Goal: Navigation & Orientation: Find specific page/section

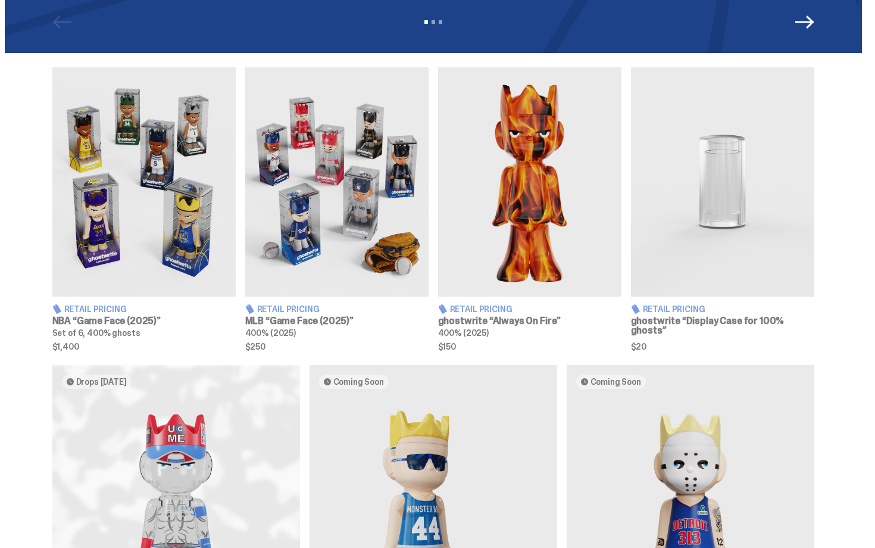
scroll to position [536, 0]
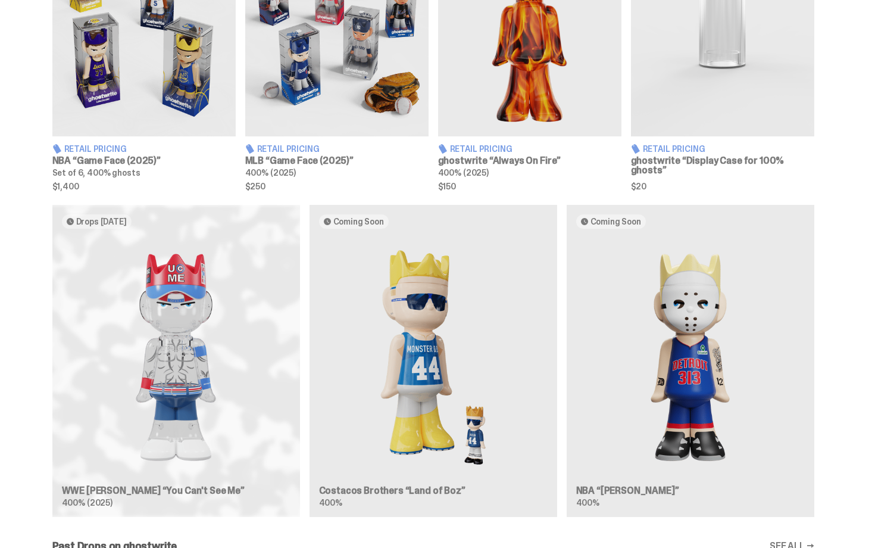
click at [195, 298] on div "Drops Sep 30 WWE John Cena “You Can't See Me” 400% (2025) Coming Soon Costacos …" at bounding box center [434, 366] width 858 height 322
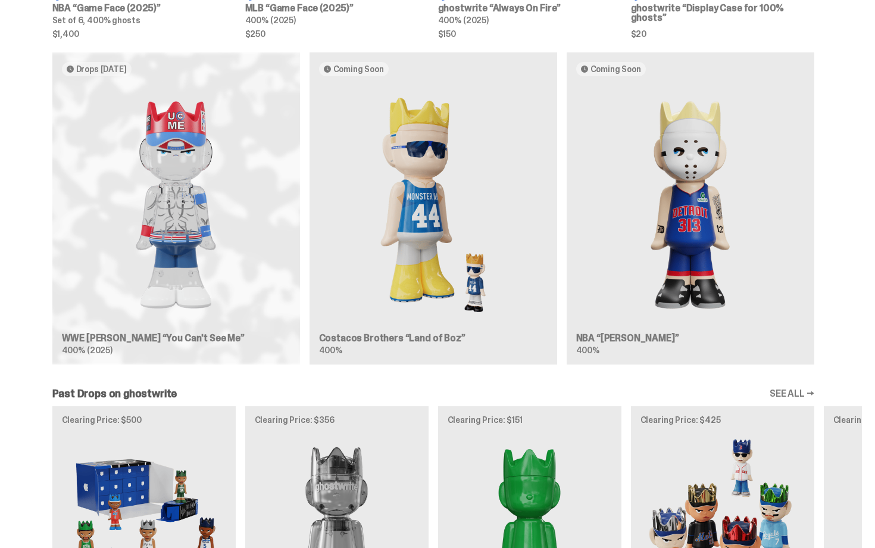
scroll to position [669, 0]
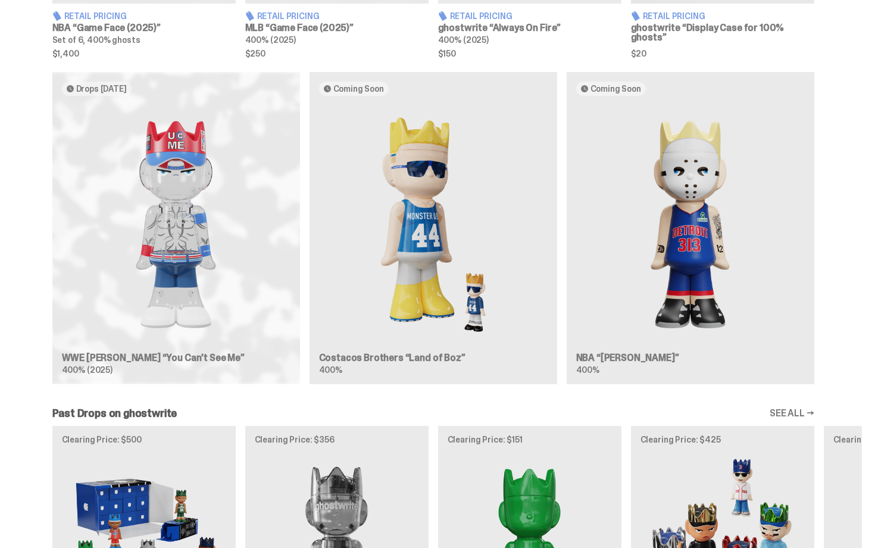
click at [862, 143] on div "Drops Sep 30 WWE John Cena “You Can't See Me” 400% (2025) Coming Soon Costacos …" at bounding box center [434, 233] width 858 height 322
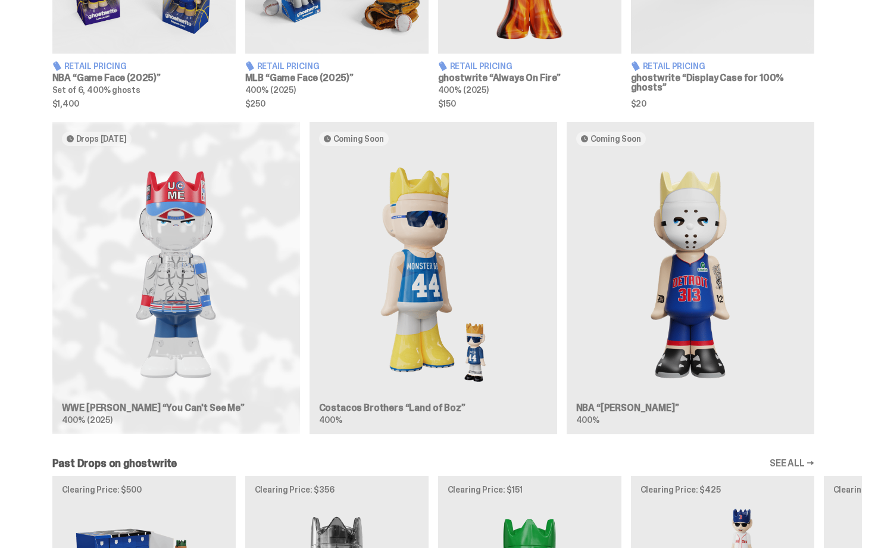
scroll to position [0, 0]
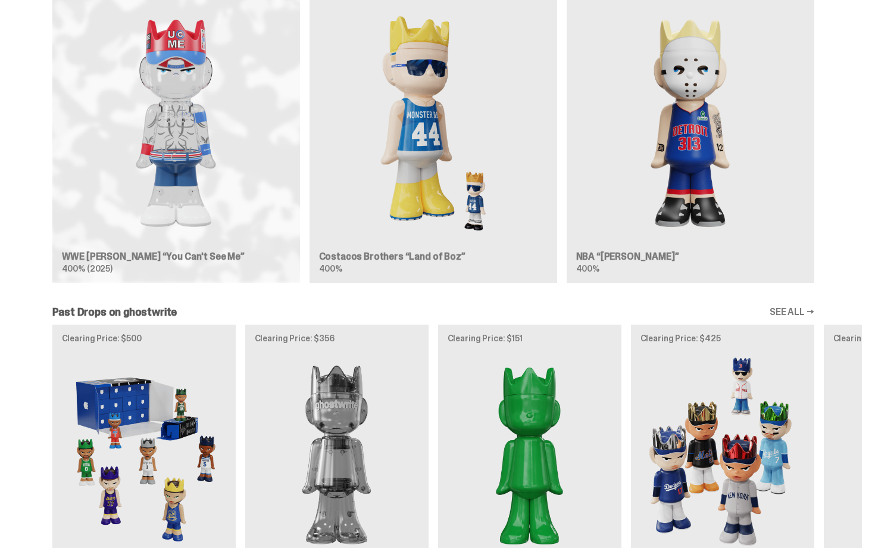
click at [717, 187] on div "Drops [DATE] WWE [PERSON_NAME] “You Can't See Me” 400% (2025) Coming Soon Costa…" at bounding box center [434, 132] width 858 height 322
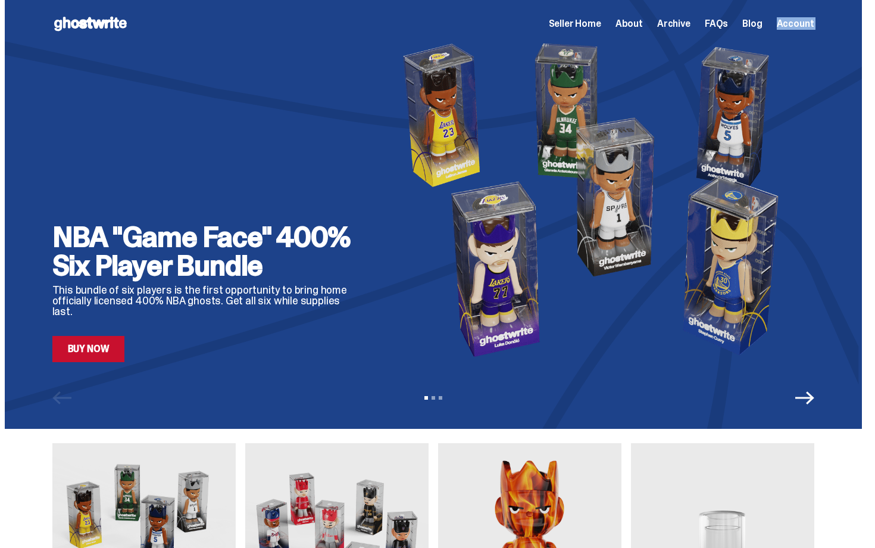
drag, startPoint x: 875, startPoint y: 253, endPoint x: 859, endPoint y: -21, distance: 274.4
click at [859, 0] on html "Open main menu Home Seller Home About Archive FAQs Blog Account Seller Home" at bounding box center [433, 274] width 867 height 548
click at [579, 21] on span "Seller Home" at bounding box center [575, 24] width 52 height 10
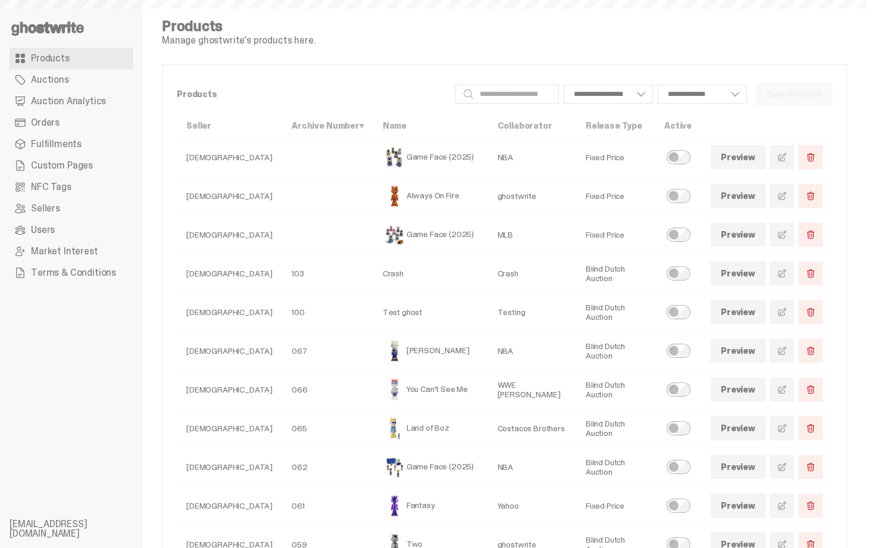
select select
click at [71, 117] on link "Orders" at bounding box center [72, 122] width 124 height 21
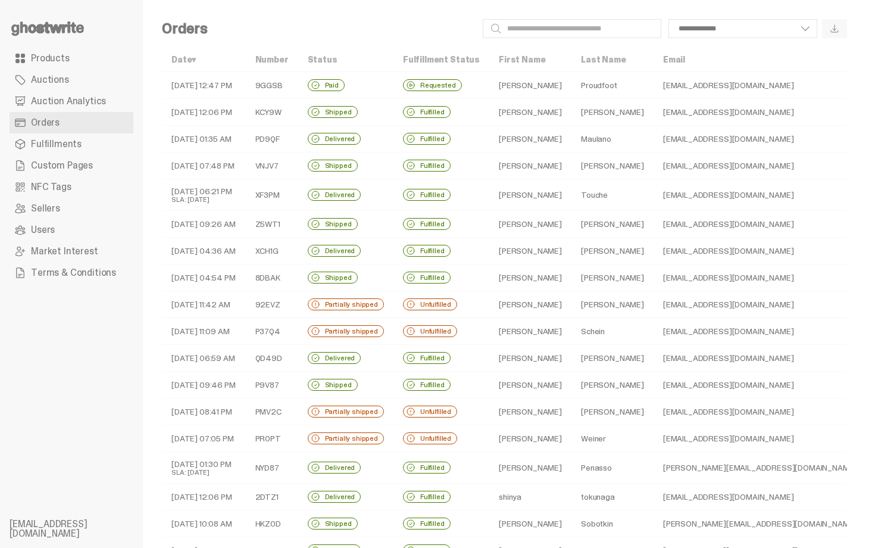
click at [88, 54] on link "Products" at bounding box center [72, 58] width 124 height 21
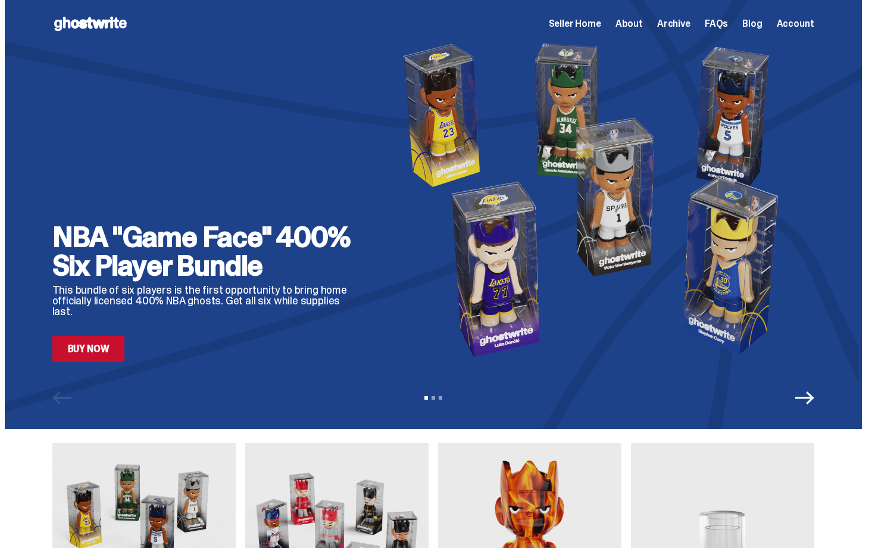
scroll to position [536, 0]
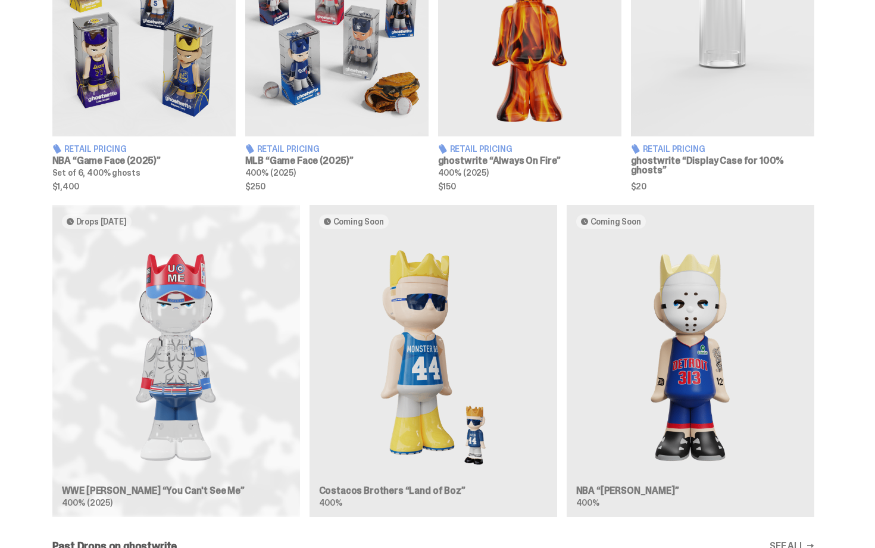
click at [184, 266] on div "Drops [DATE] WWE [PERSON_NAME] “You Can't See Me” 400% (2025) Coming Soon Costa…" at bounding box center [434, 366] width 858 height 322
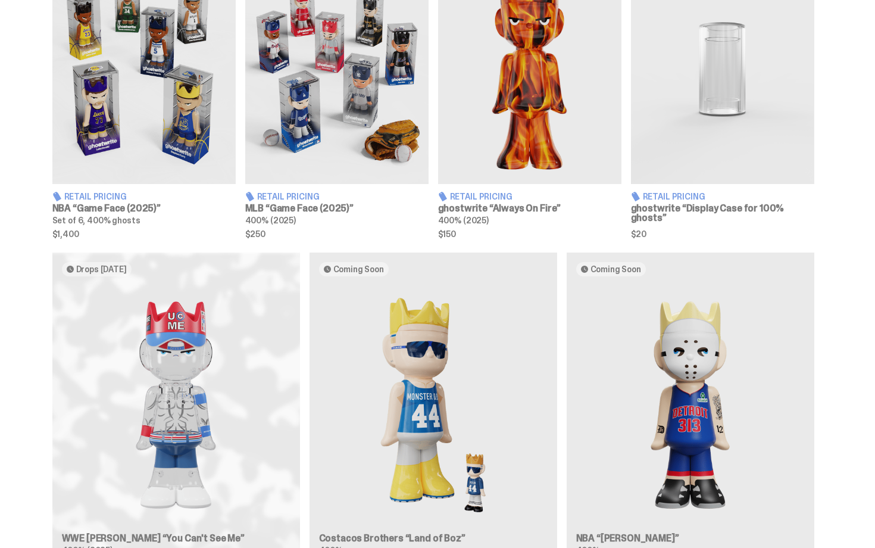
click at [859, 238] on div "Retail Pricing NBA “Game Face (2025)” Set of 6, 400% ghosts $1,400 Retail Prici…" at bounding box center [433, 96] width 867 height 283
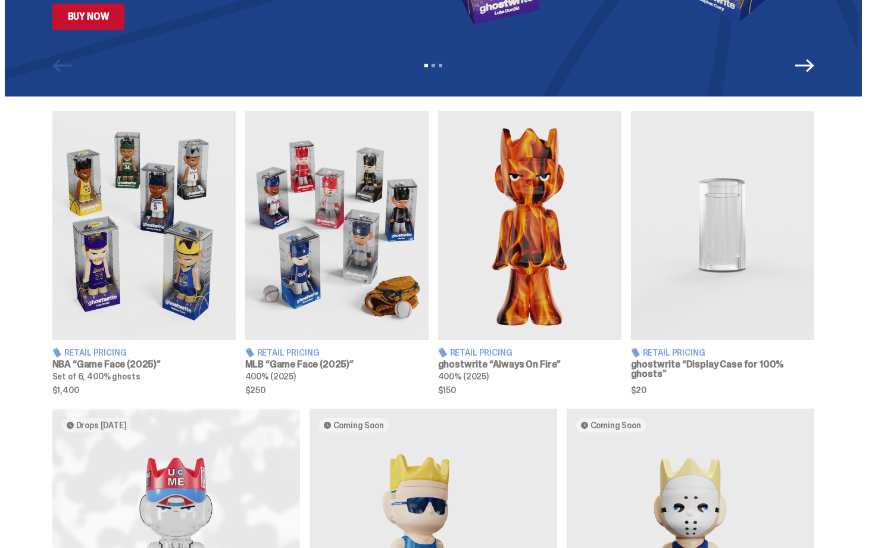
scroll to position [0, 0]
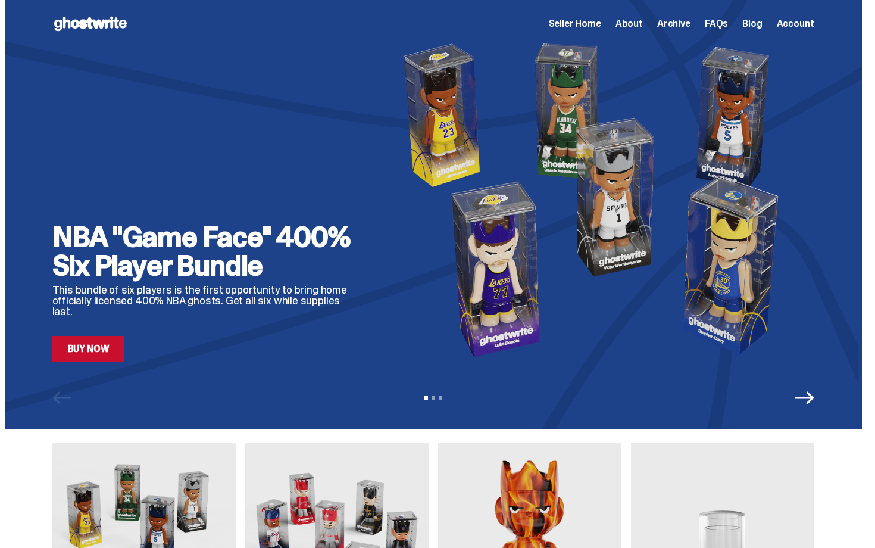
click at [637, 26] on span "About" at bounding box center [629, 24] width 27 height 10
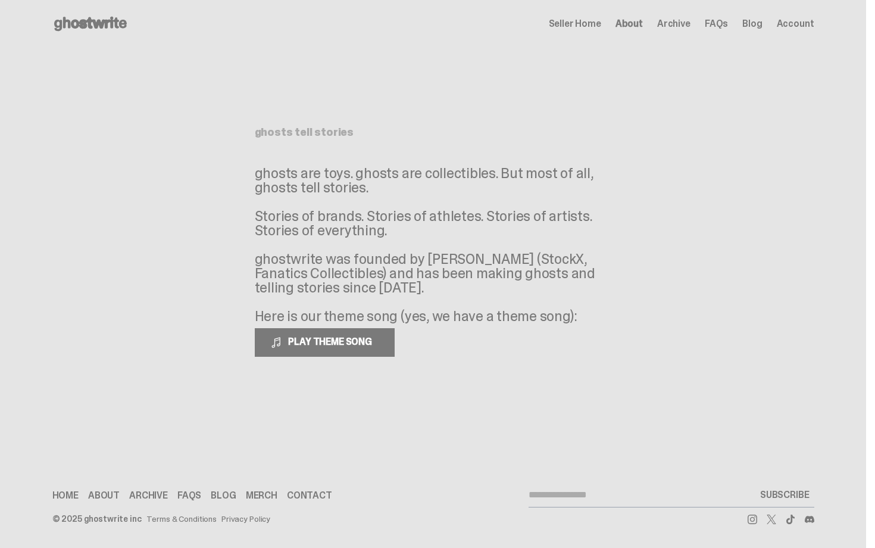
click at [591, 150] on div "ghosts tell stories ghosts are toys. ghosts are collectibles. But most of all, …" at bounding box center [433, 242] width 357 height 230
click at [104, 16] on icon at bounding box center [90, 23] width 76 height 19
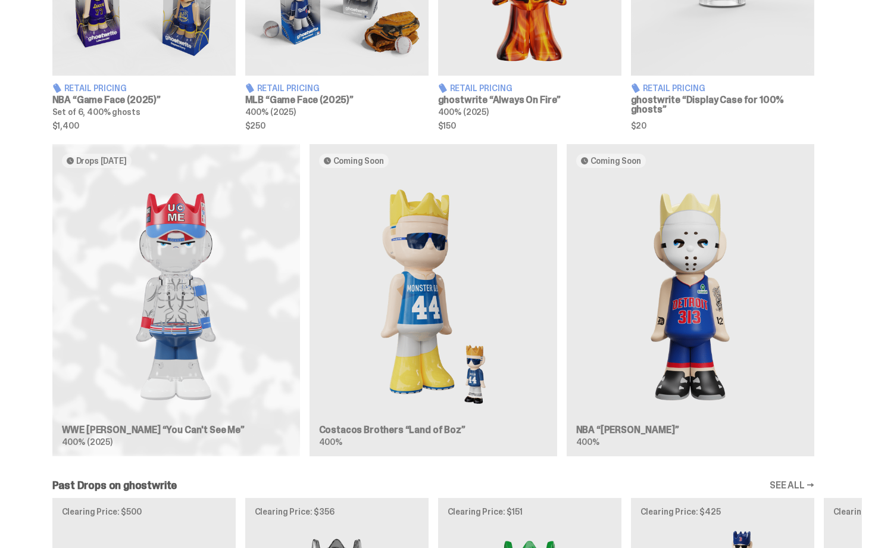
scroll to position [600, 0]
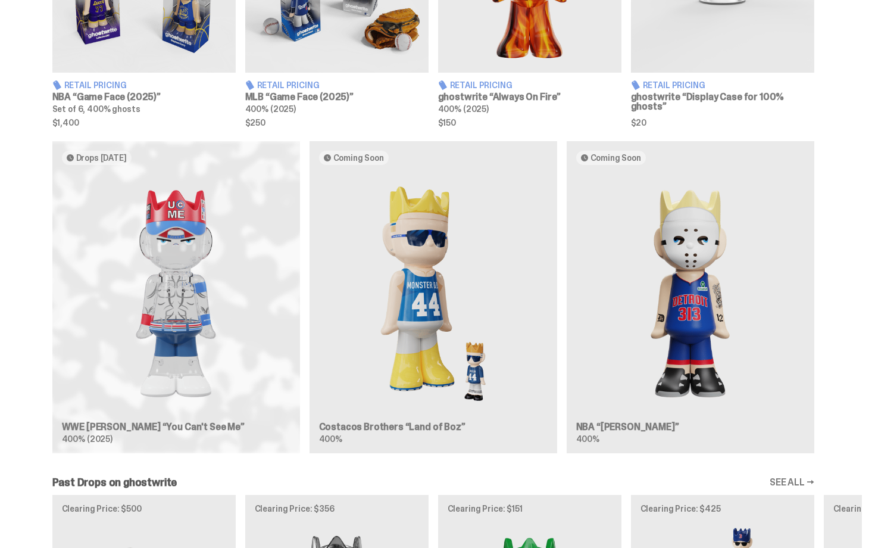
drag, startPoint x: 875, startPoint y: 220, endPoint x: 874, endPoint y: 242, distance: 21.4
click at [850, 348] on div "Drops Sep 30 WWE John Cena “You Can't See Me” 400% (2025) Coming Soon Costacos …" at bounding box center [434, 302] width 858 height 322
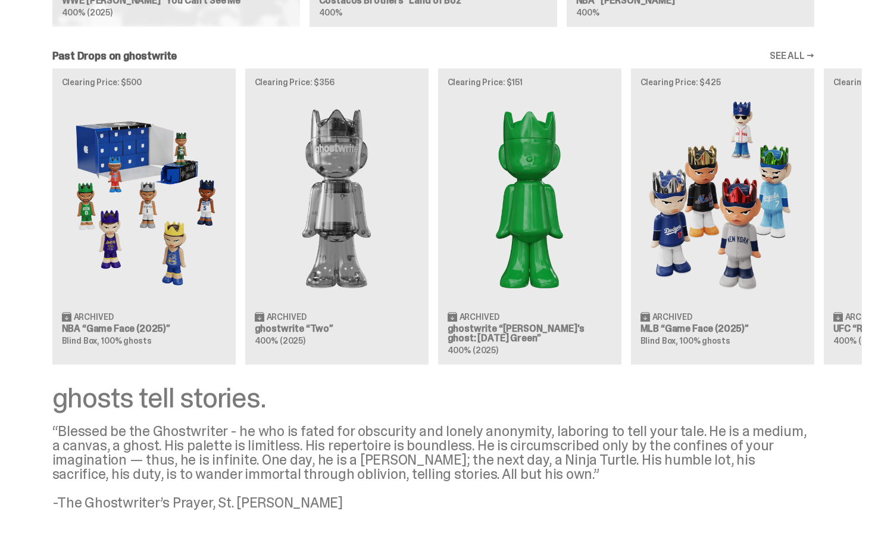
scroll to position [0, 0]
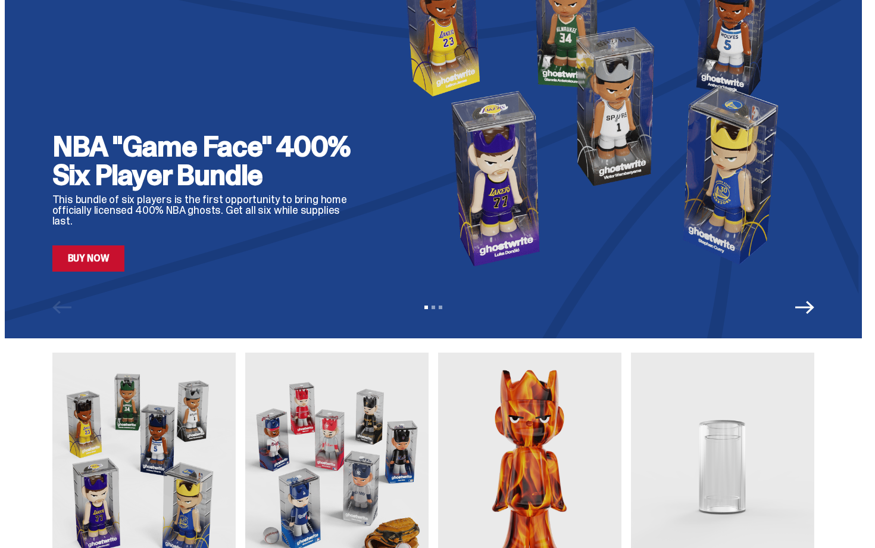
drag, startPoint x: 875, startPoint y: 378, endPoint x: 813, endPoint y: -21, distance: 403.8
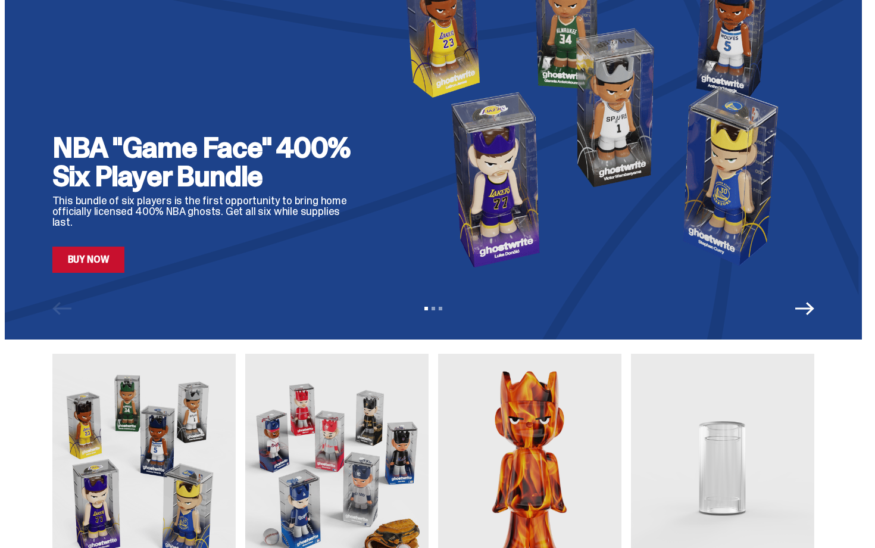
click at [813, 0] on html "Open main menu Home Seller Home About Archive FAQs Blog Account Seller Home" at bounding box center [433, 185] width 867 height 548
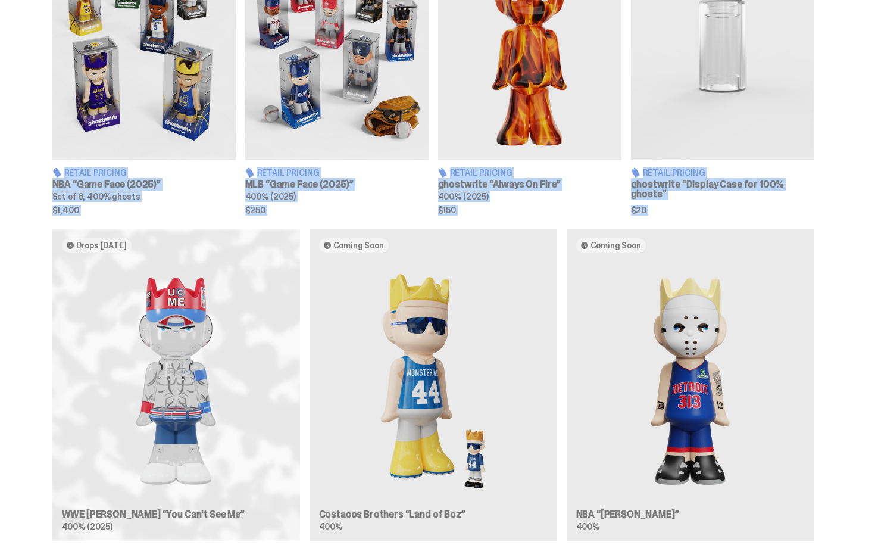
click at [858, 227] on div "Retail Pricing NBA “Game Face (2025)” Set of 6, 400% ghosts $1,400 Retail Prici…" at bounding box center [433, 477] width 867 height 1093
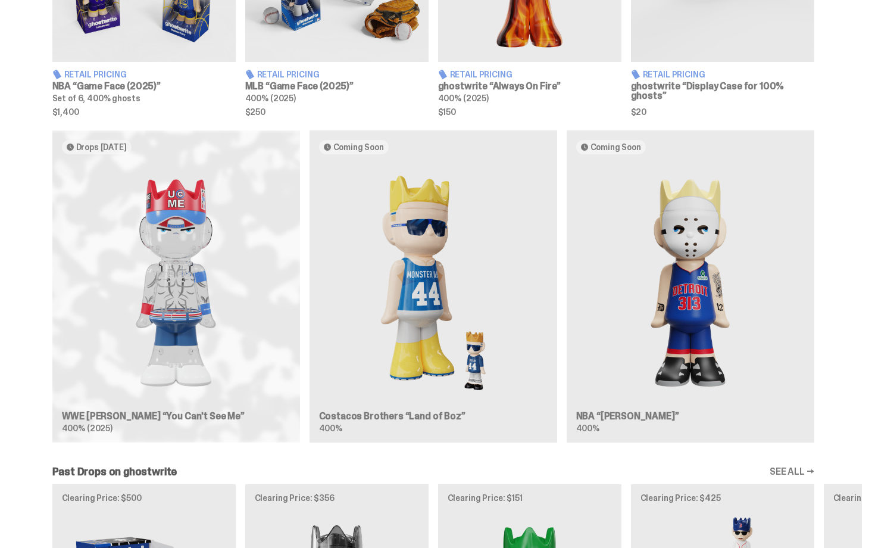
scroll to position [618, 0]
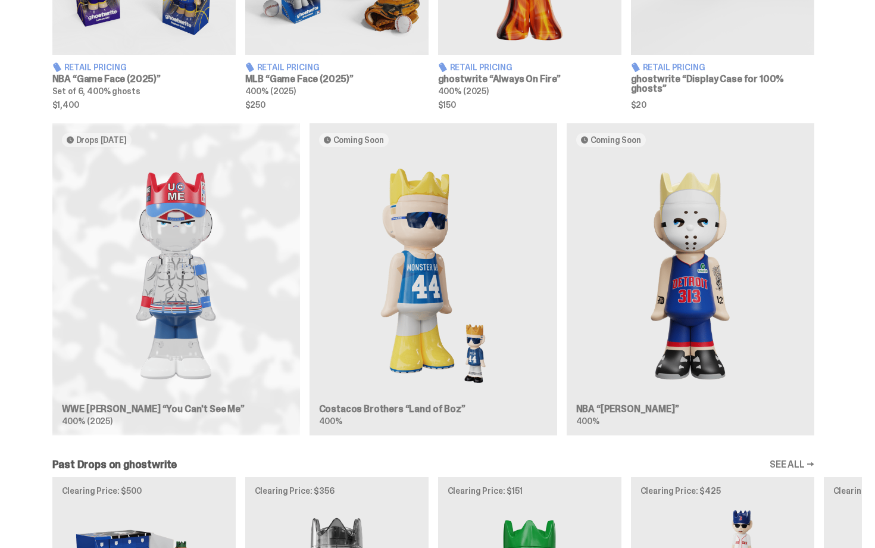
click at [746, 262] on div "Drops Sep 30 WWE John Cena “You Can't See Me” 400% (2025) Coming Soon Costacos …" at bounding box center [434, 284] width 858 height 322
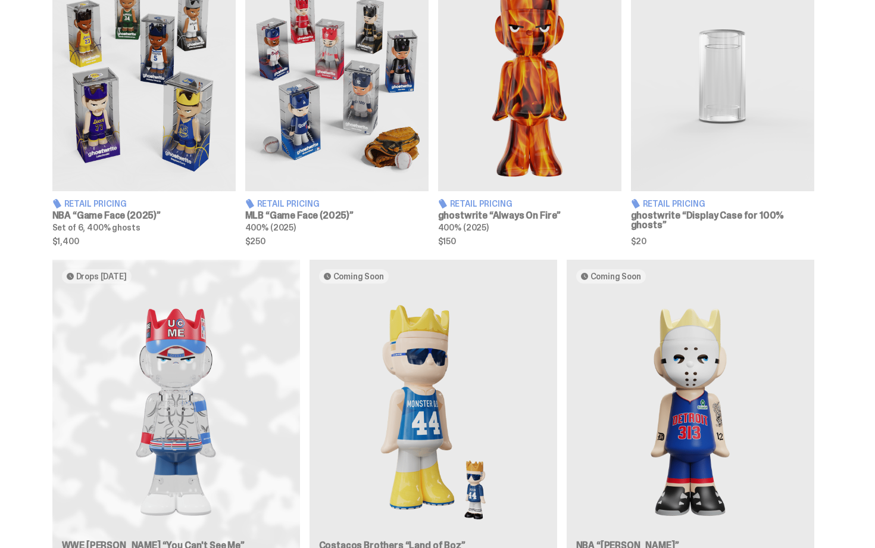
scroll to position [479, 0]
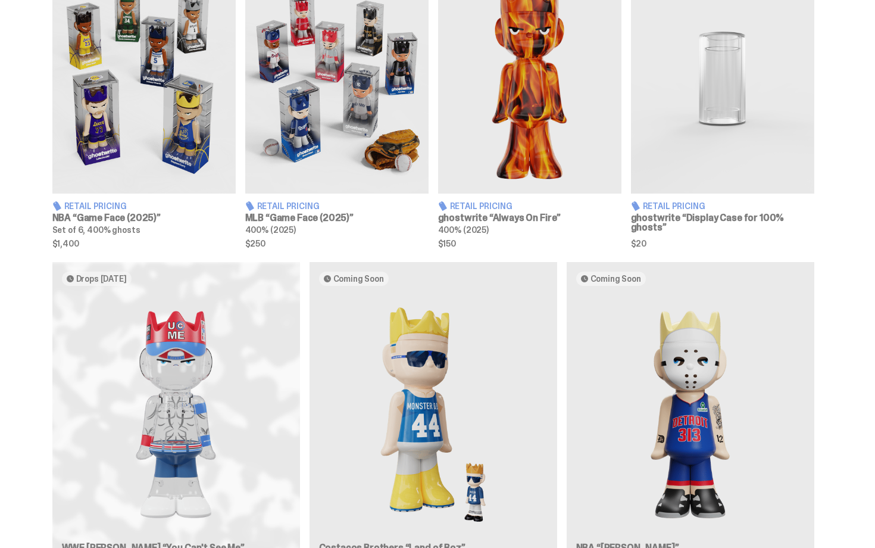
click at [531, 139] on img at bounding box center [529, 78] width 183 height 229
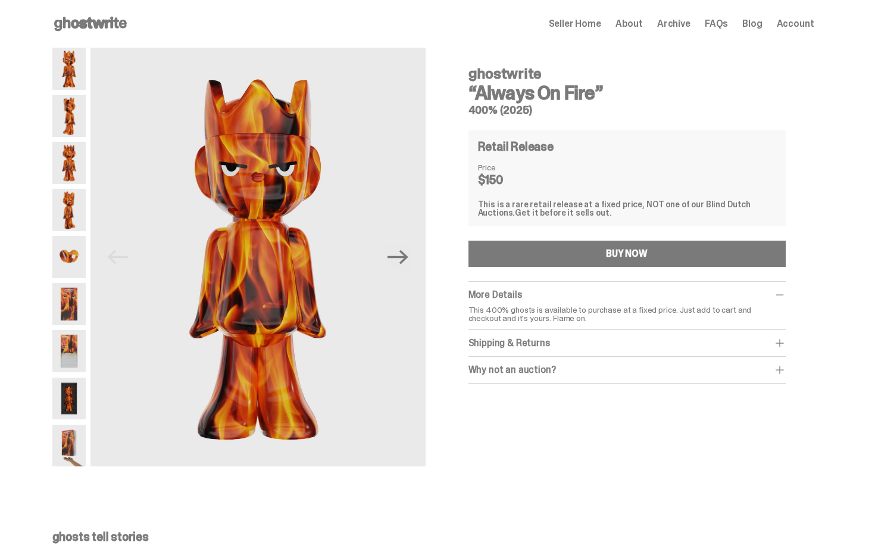
click at [643, 65] on div "ghostwrite “Always On Fire” 400% (2025)" at bounding box center [627, 86] width 317 height 58
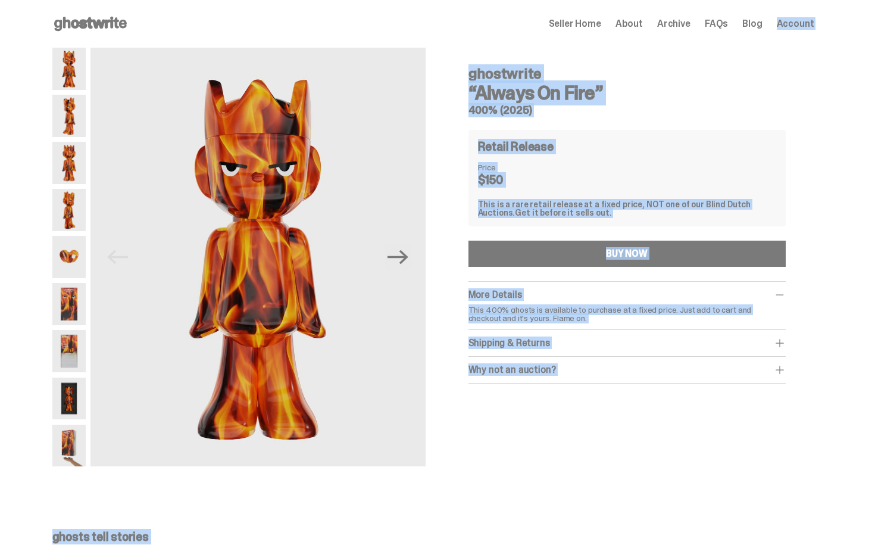
drag, startPoint x: 875, startPoint y: 269, endPoint x: 856, endPoint y: -11, distance: 280.6
click at [856, 0] on html "Open main menu Home Seller Home About Archive FAQs Blog Account Seller Home" at bounding box center [433, 274] width 867 height 548
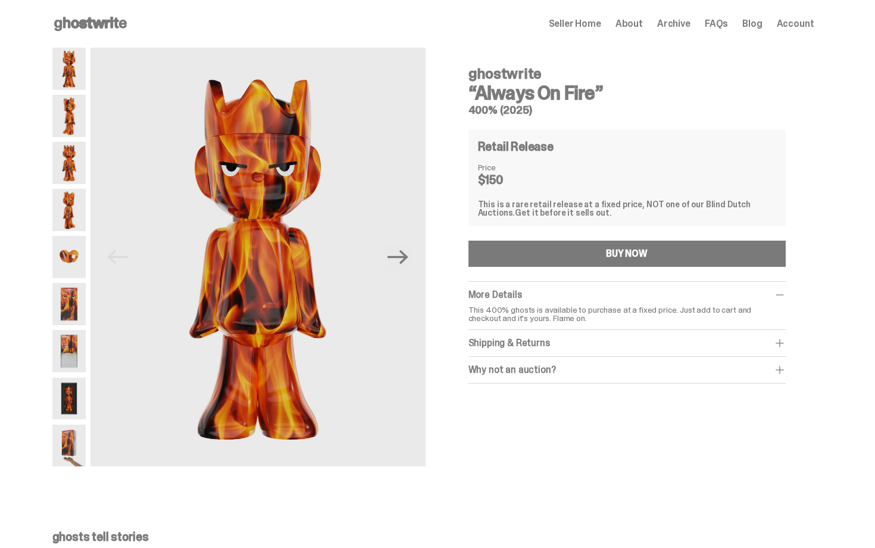
click at [720, 190] on div "Retail Release Price $150 This is a rare retail release at a fixed price, NOT o…" at bounding box center [627, 178] width 317 height 96
click at [867, 230] on div "ghostwrite “Always On Fire” 400% (2025) Previous Next ghostwrite “Always On Fir…" at bounding box center [433, 261] width 867 height 426
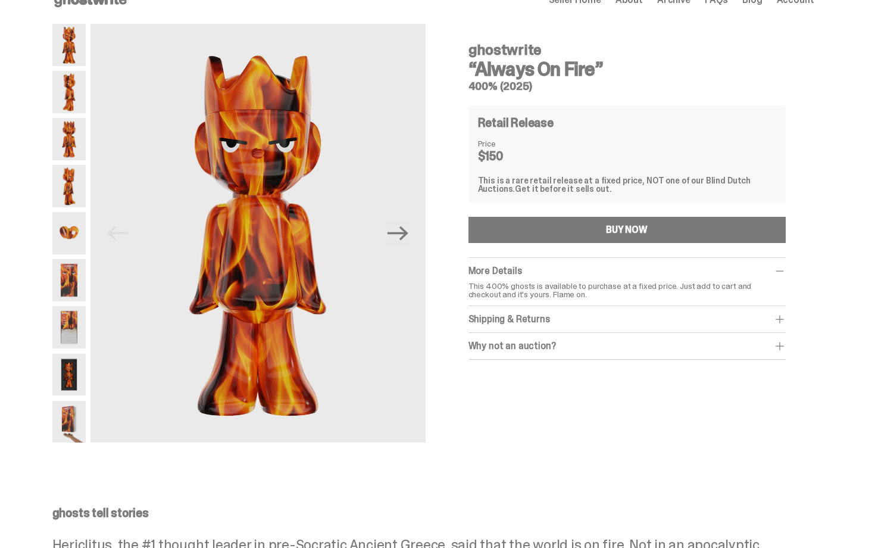
scroll to position [48, 0]
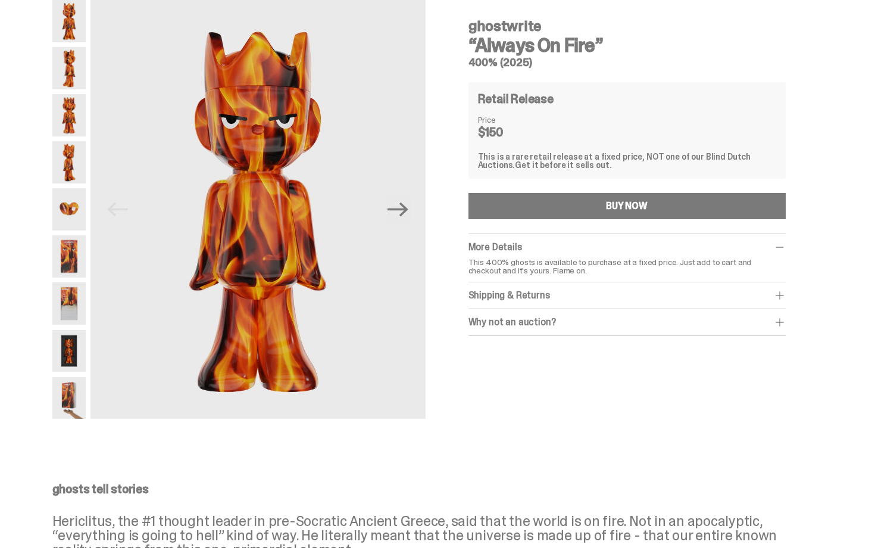
click at [68, 286] on img at bounding box center [68, 303] width 33 height 42
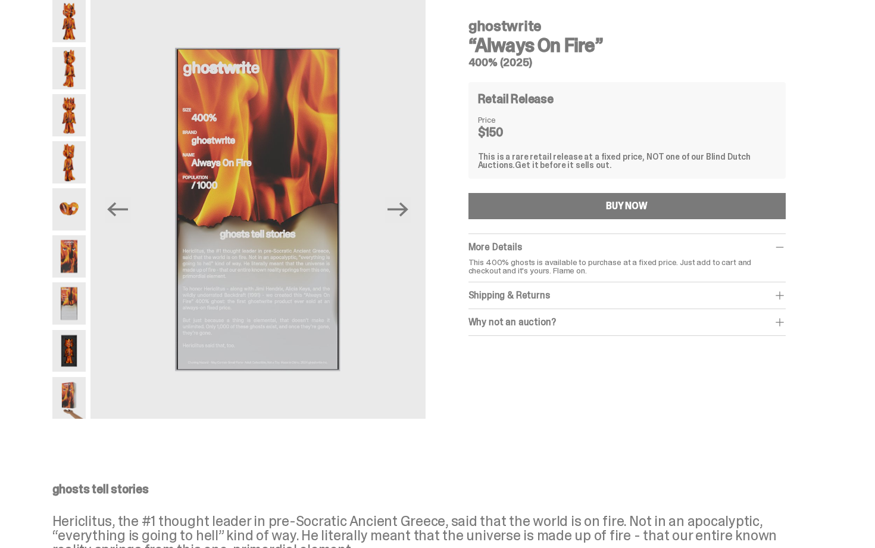
click at [32, 267] on div "ghostwrite “Always On Fire” 400% (2025) Previous Next ghostwrite “Always On Fir…" at bounding box center [433, 213] width 867 height 426
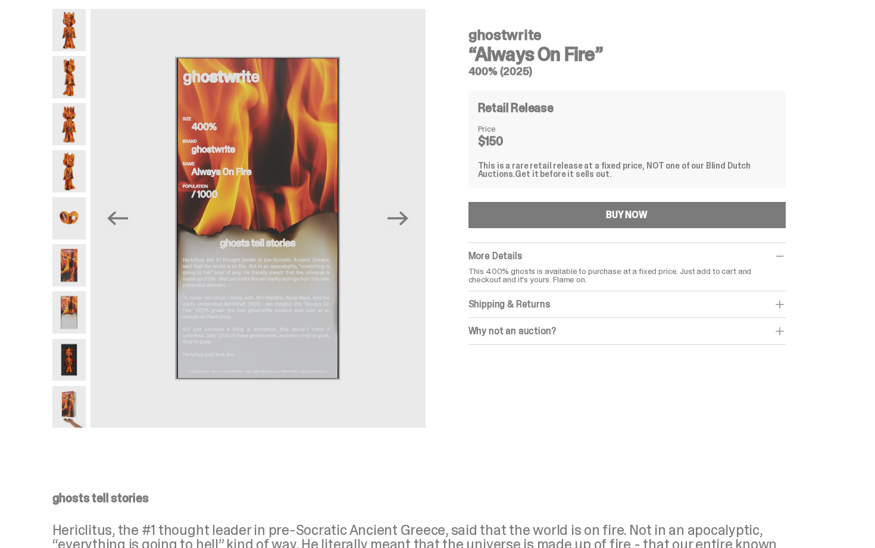
drag, startPoint x: 875, startPoint y: 158, endPoint x: 814, endPoint y: -21, distance: 189.3
click at [814, 0] on html "Open main menu Home Seller Home About Archive FAQs Blog Account Seller Home" at bounding box center [433, 235] width 867 height 548
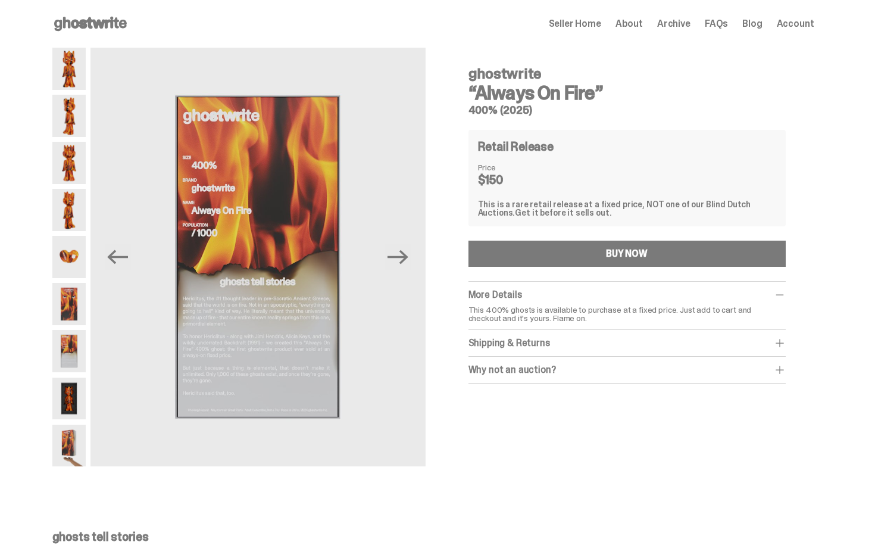
click at [611, 108] on h5 "400% (2025)" at bounding box center [627, 110] width 317 height 11
click at [80, 29] on icon at bounding box center [90, 23] width 76 height 19
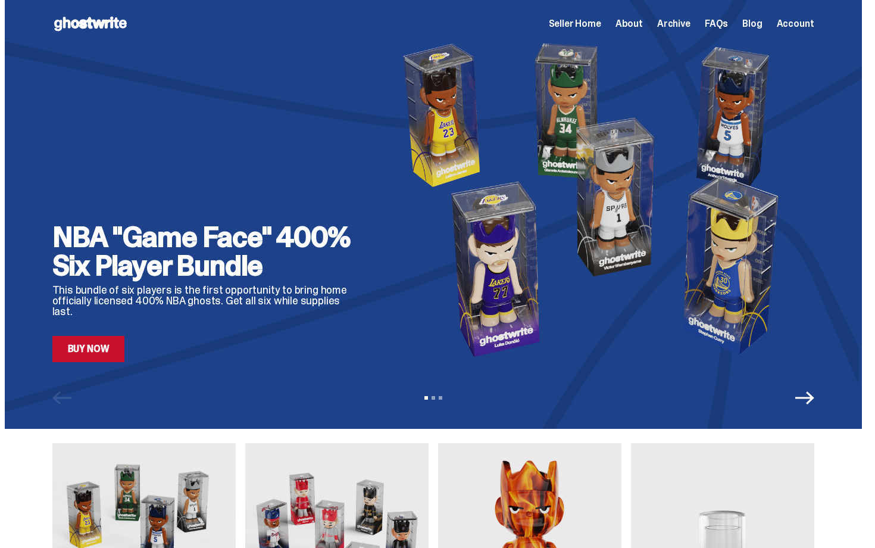
click at [589, 21] on span "Seller Home" at bounding box center [575, 24] width 52 height 10
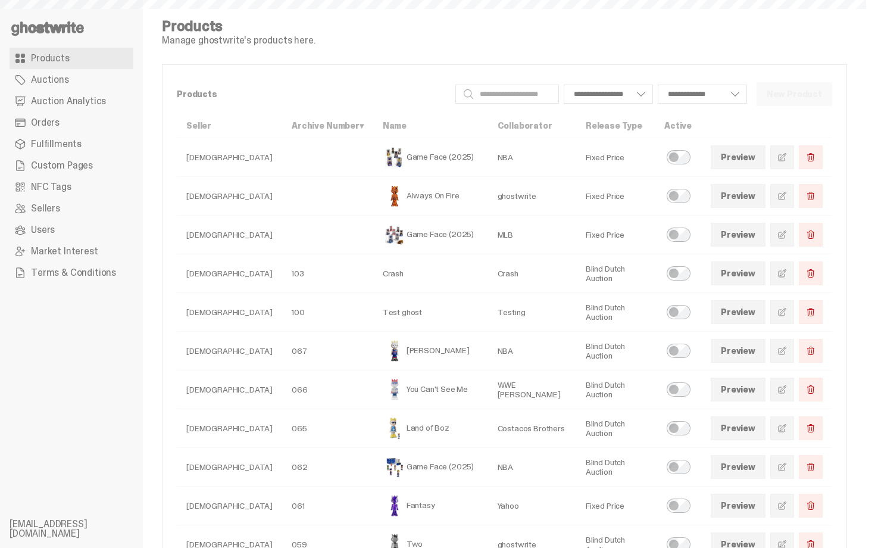
select select
